Goal: Find specific page/section: Find specific page/section

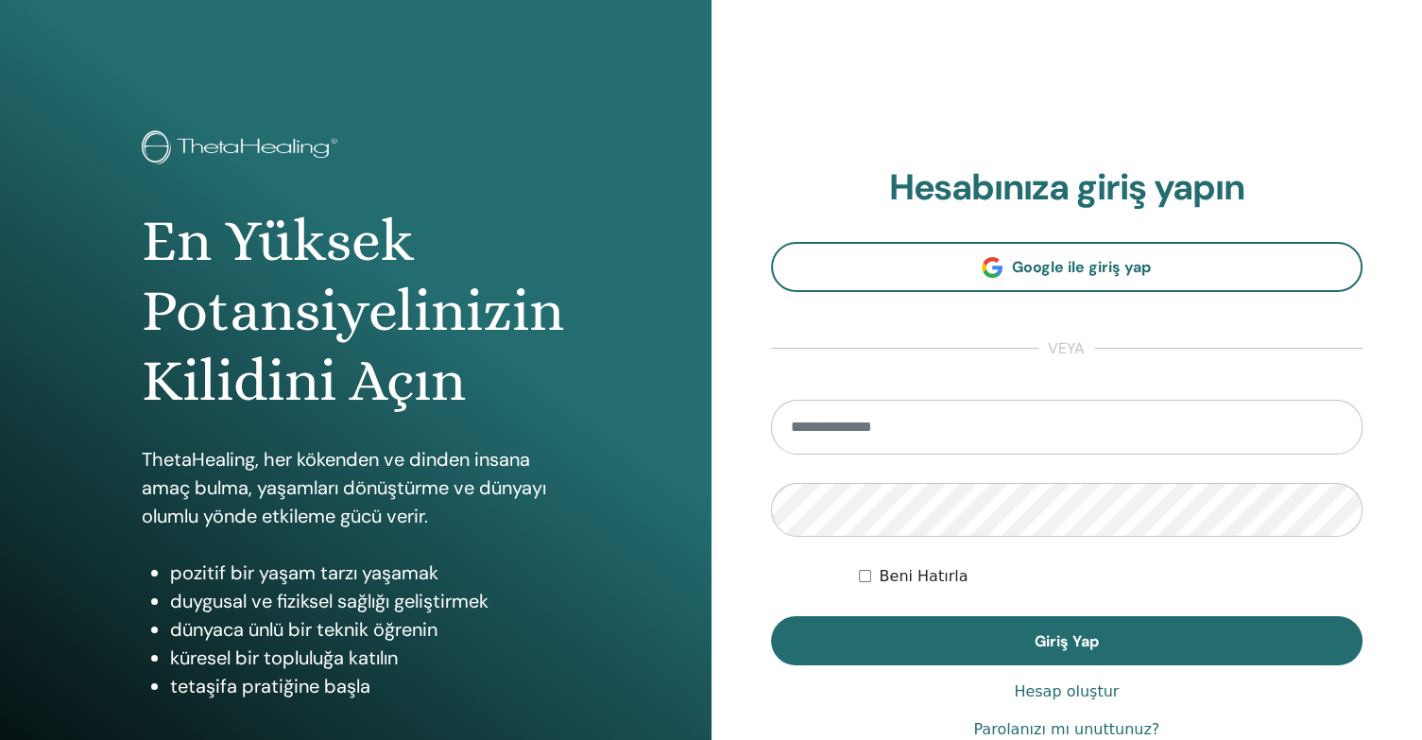
click at [881, 441] on input "email" at bounding box center [1067, 427] width 592 height 55
type input "**********"
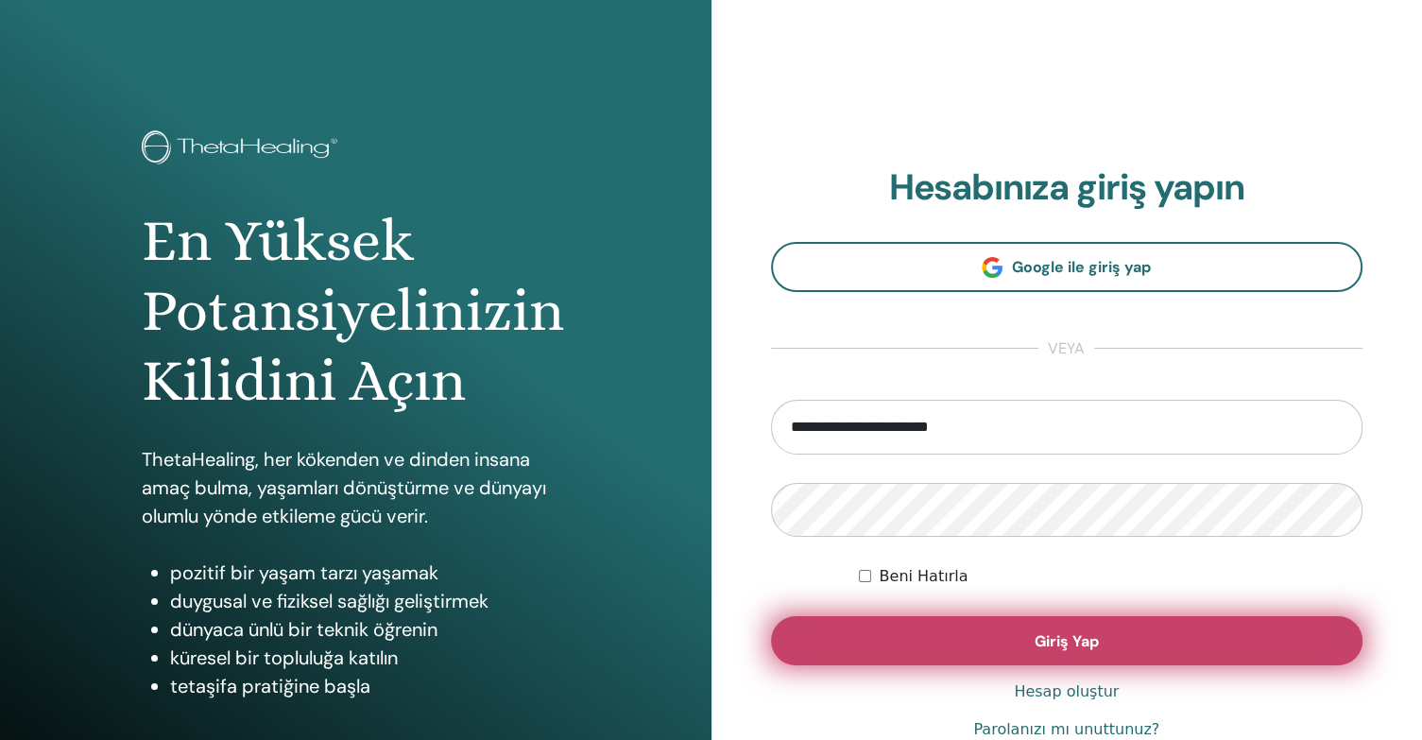
click at [1079, 650] on button "Giriş Yap" at bounding box center [1067, 640] width 592 height 49
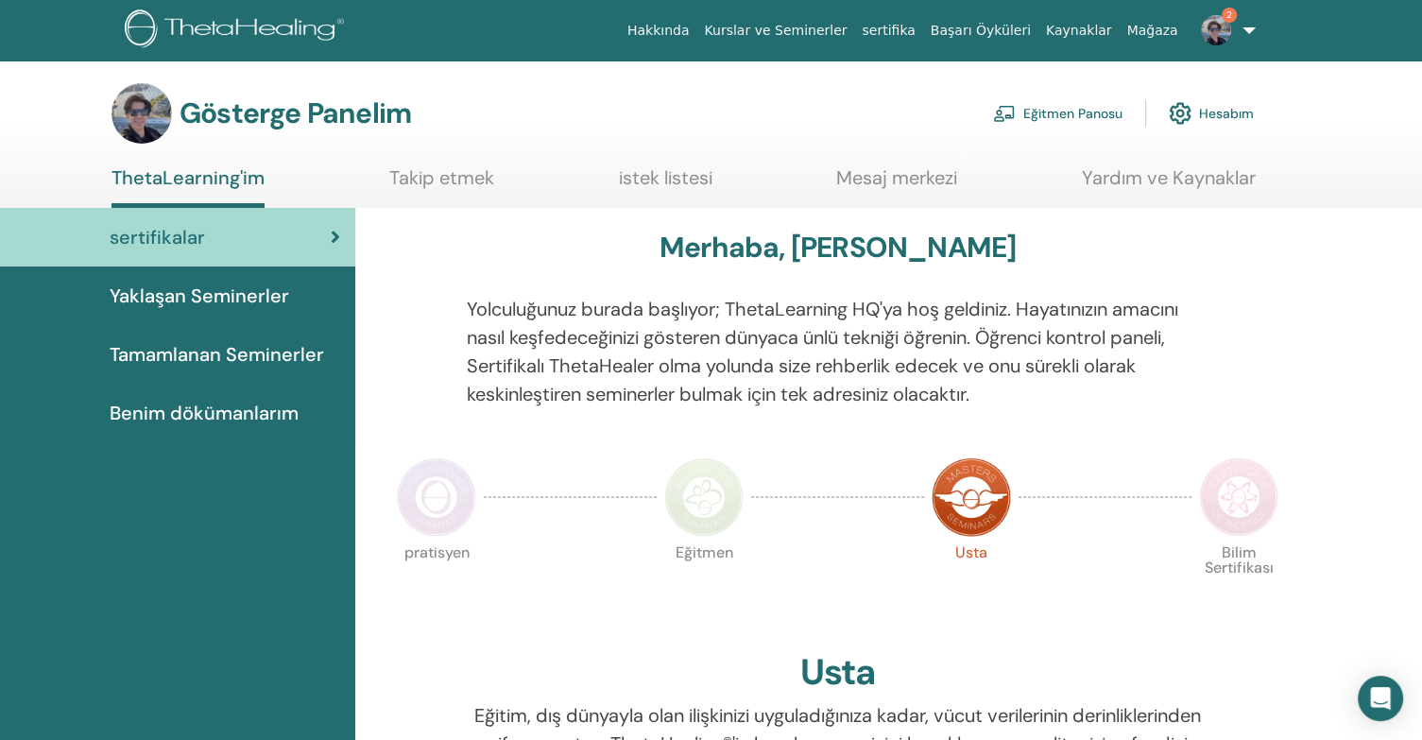
click at [208, 238] on div "sertifikalar" at bounding box center [177, 237] width 325 height 28
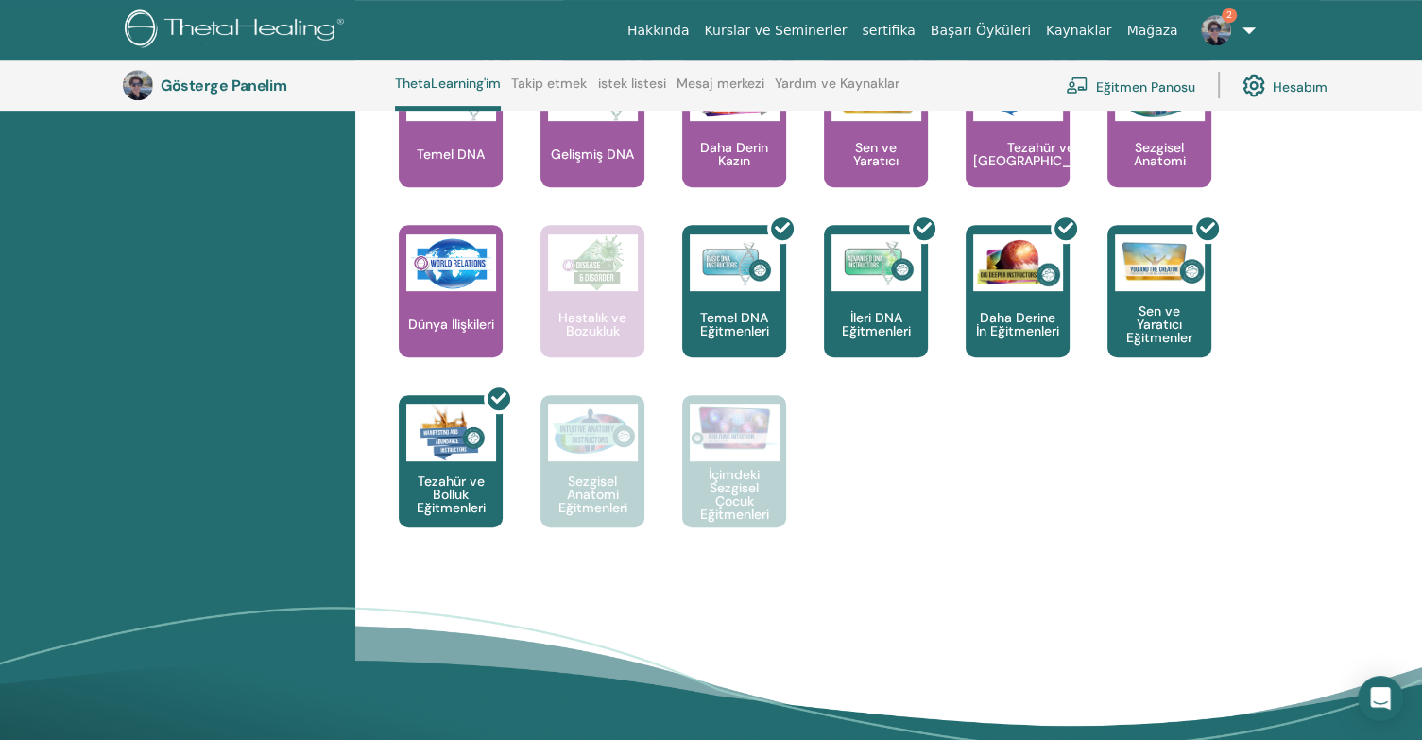
scroll to position [899, 0]
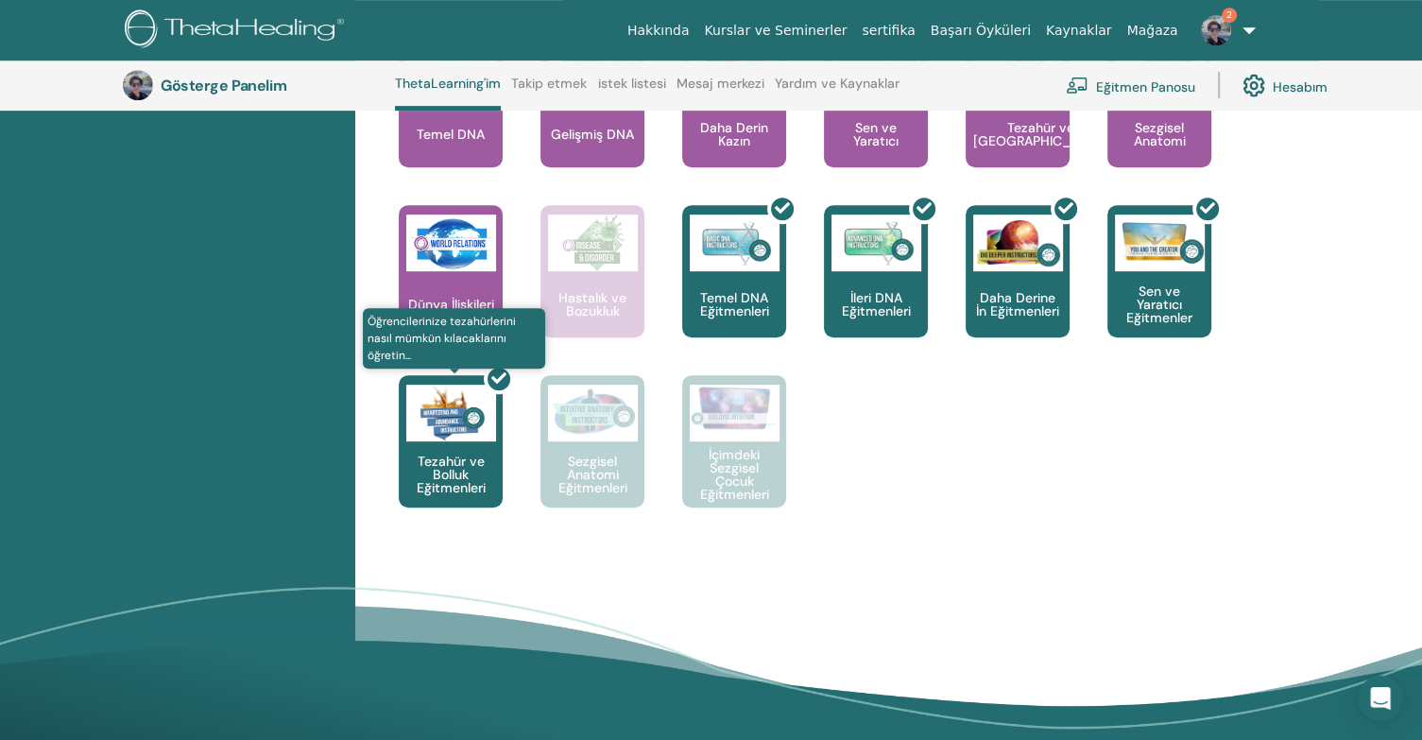
click at [442, 434] on div at bounding box center [462, 449] width 104 height 170
